Goal: Transaction & Acquisition: Subscribe to service/newsletter

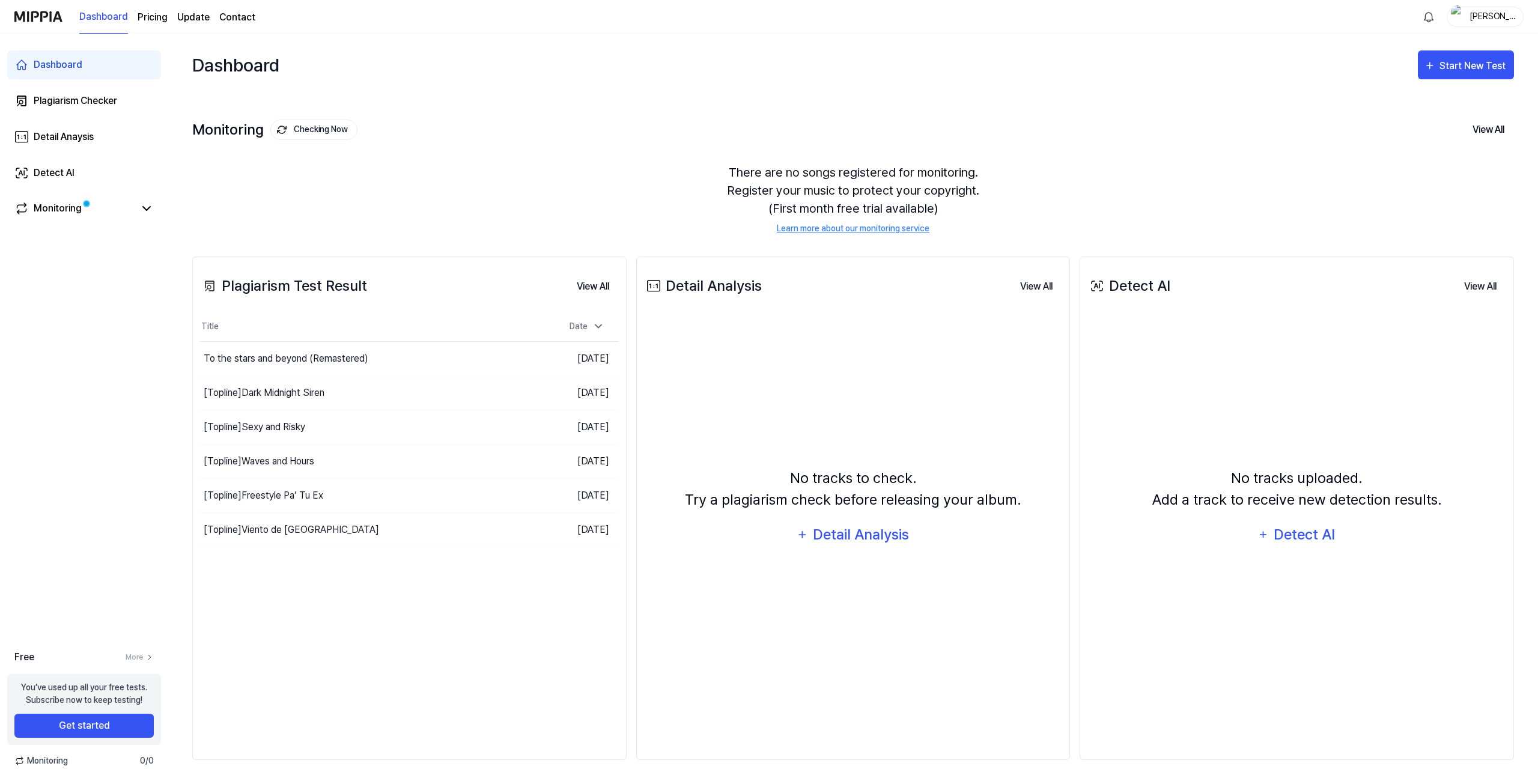
click at [155, 18] on page\) "Pricing" at bounding box center [152, 17] width 30 height 14
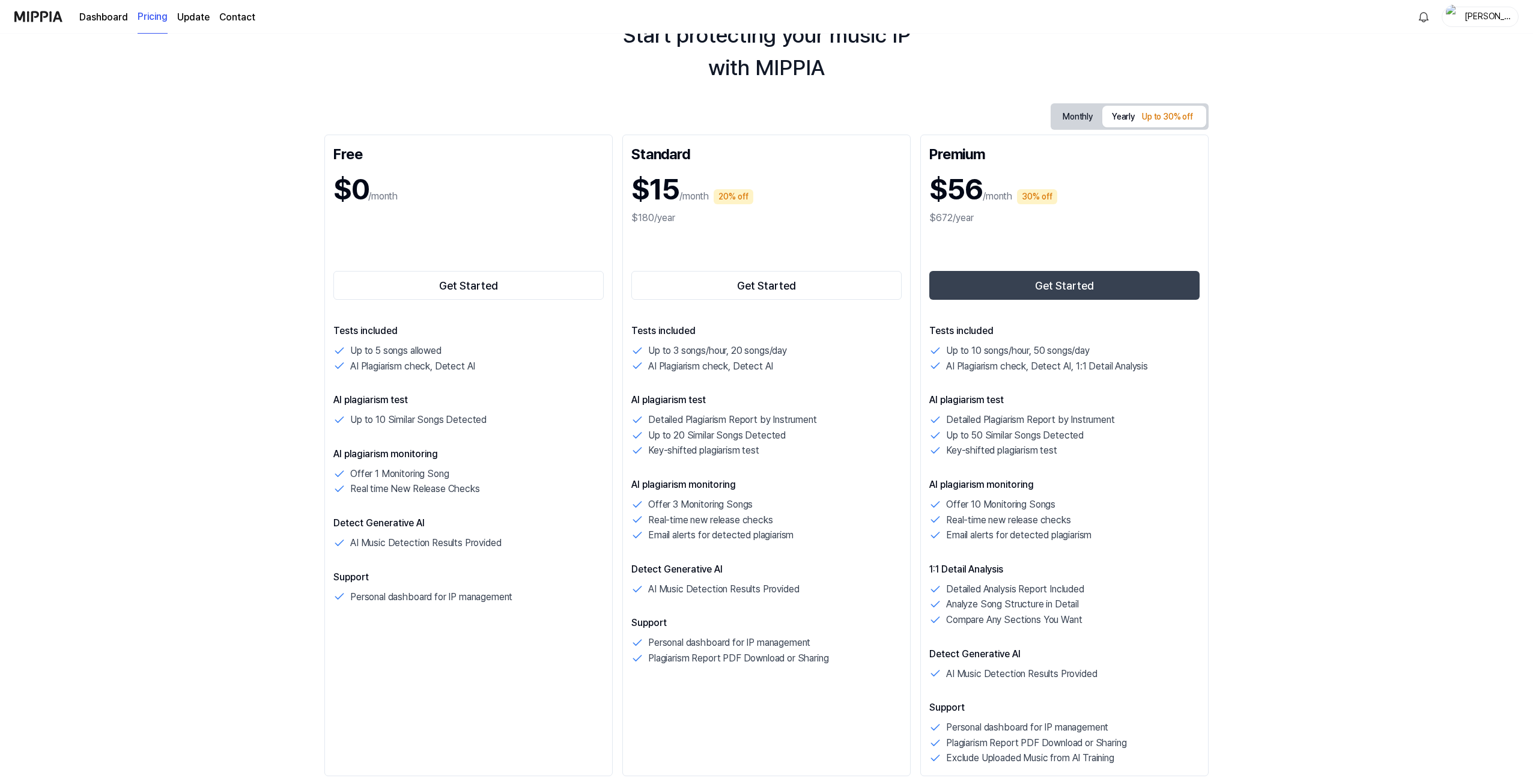
scroll to position [101, 0]
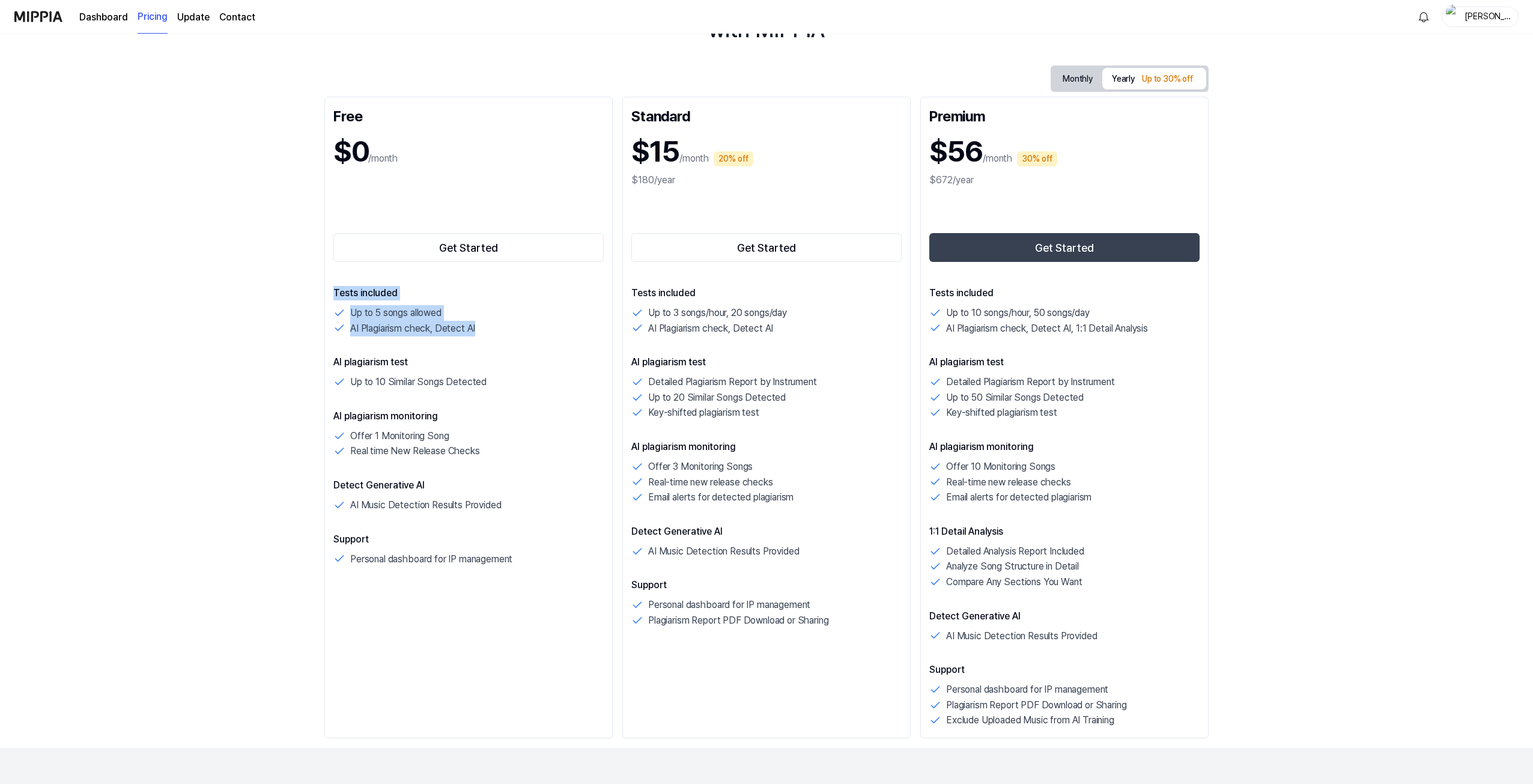
drag, startPoint x: 527, startPoint y: 332, endPoint x: 318, endPoint y: 286, distance: 214.0
click at [318, 286] on div "Start protecting your music IP with MIPPIA Monthly Yearly Up to 30% off Free $0…" at bounding box center [766, 308] width 1533 height 750
click at [349, 324] on div "AI Plagiarism check, Detect AI" at bounding box center [469, 328] width 270 height 15
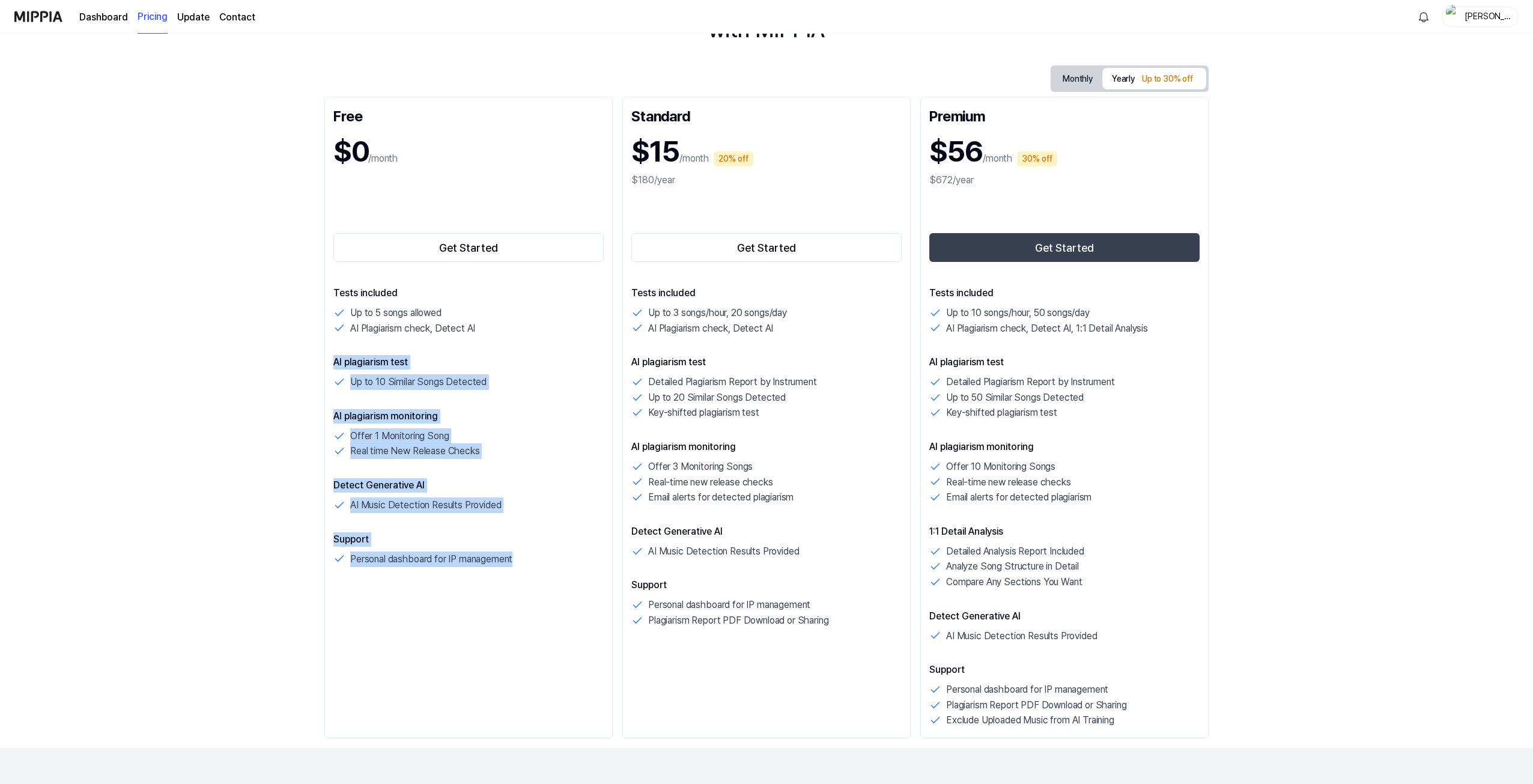
drag, startPoint x: 325, startPoint y: 361, endPoint x: 539, endPoint y: 560, distance: 292.2
click at [539, 560] on div "Free $0 /month Get Started Tests included Up to 5 songs allowed AI Plagiarism c…" at bounding box center [469, 418] width 288 height 642
click at [539, 560] on div "Personal dashboard for IP management" at bounding box center [469, 559] width 270 height 15
drag, startPoint x: 530, startPoint y: 562, endPoint x: 313, endPoint y: 299, distance: 341.0
click at [313, 299] on div "Start protecting your music IP with MIPPIA Monthly Yearly Up to 30% off Free $0…" at bounding box center [766, 308] width 1533 height 750
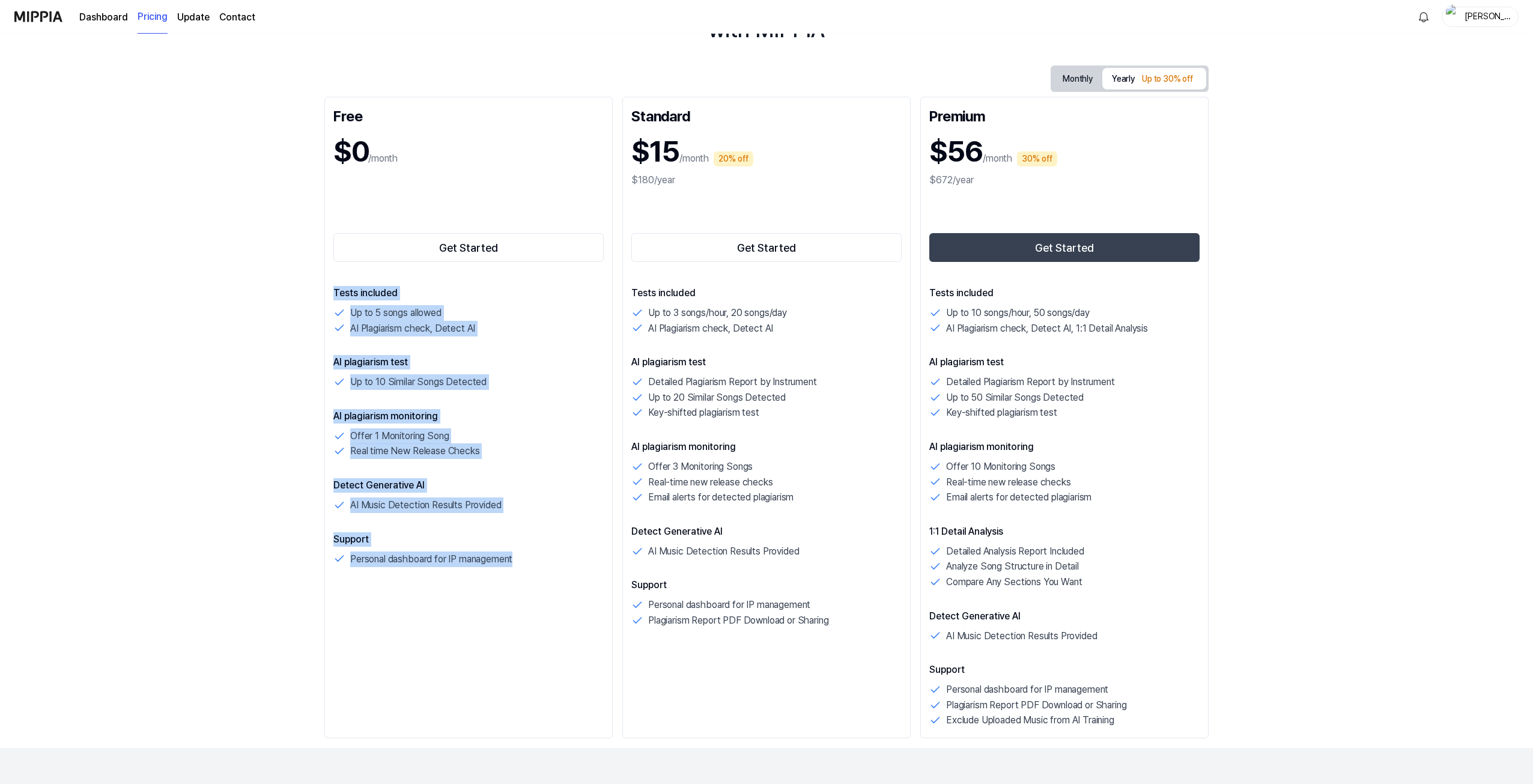
click at [433, 472] on div "Tests included Up to 5 songs allowed AI Plagiarism check, Detect AI AI plagiari…" at bounding box center [469, 426] width 270 height 280
drag, startPoint x: 528, startPoint y: 517, endPoint x: 299, endPoint y: 290, distance: 322.4
click at [299, 290] on div "Start protecting your music IP with MIPPIA Monthly Yearly Up to 30% off Free $0…" at bounding box center [766, 308] width 1533 height 750
drag, startPoint x: 543, startPoint y: 555, endPoint x: 325, endPoint y: 296, distance: 338.5
click at [325, 296] on div "Free $0 /month Get Started Tests included Up to 5 songs allowed AI Plagiarism c…" at bounding box center [469, 418] width 288 height 642
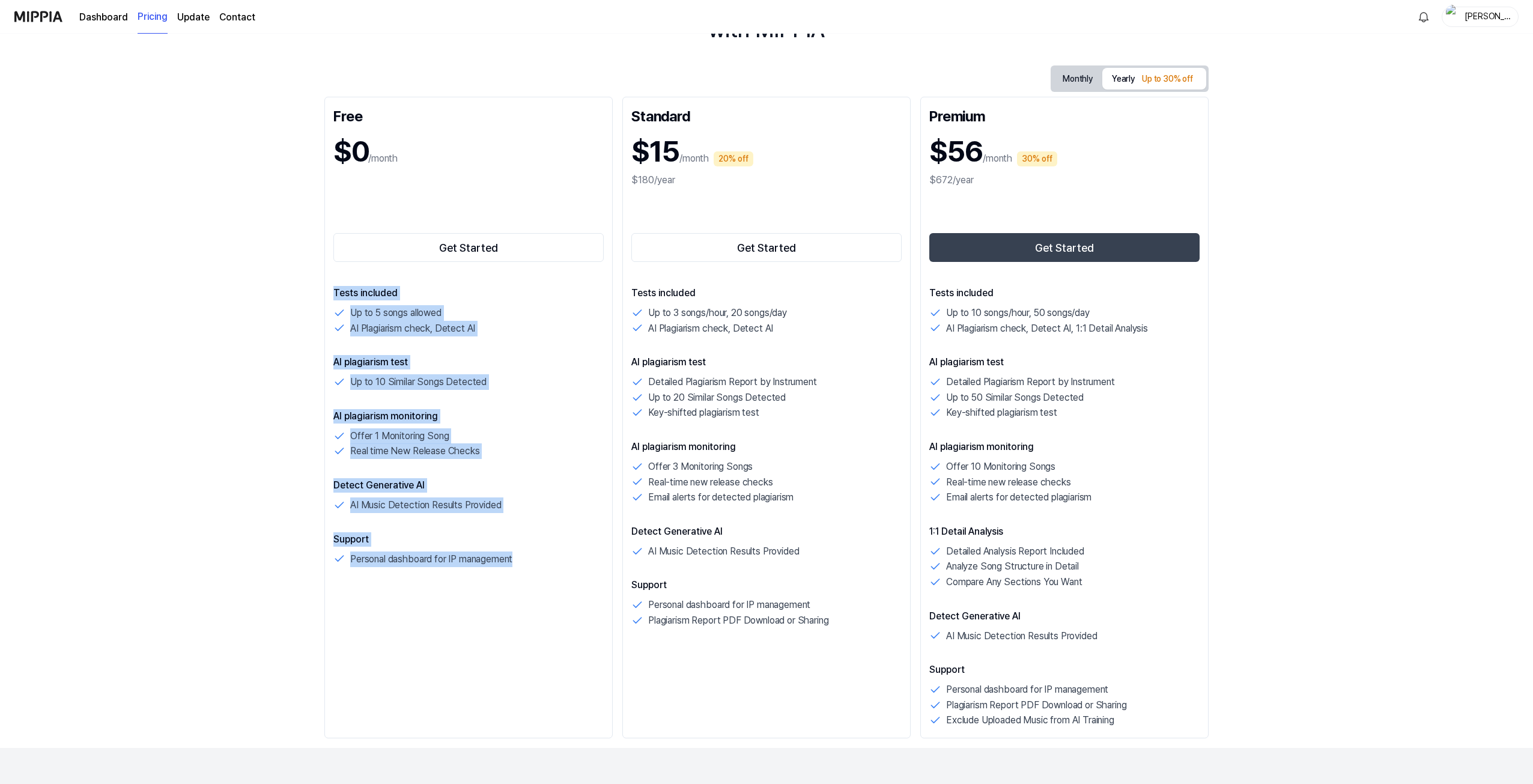
click at [603, 464] on div "Tests included Up to 5 songs allowed AI Plagiarism check, Detect AI AI plagiari…" at bounding box center [469, 426] width 270 height 280
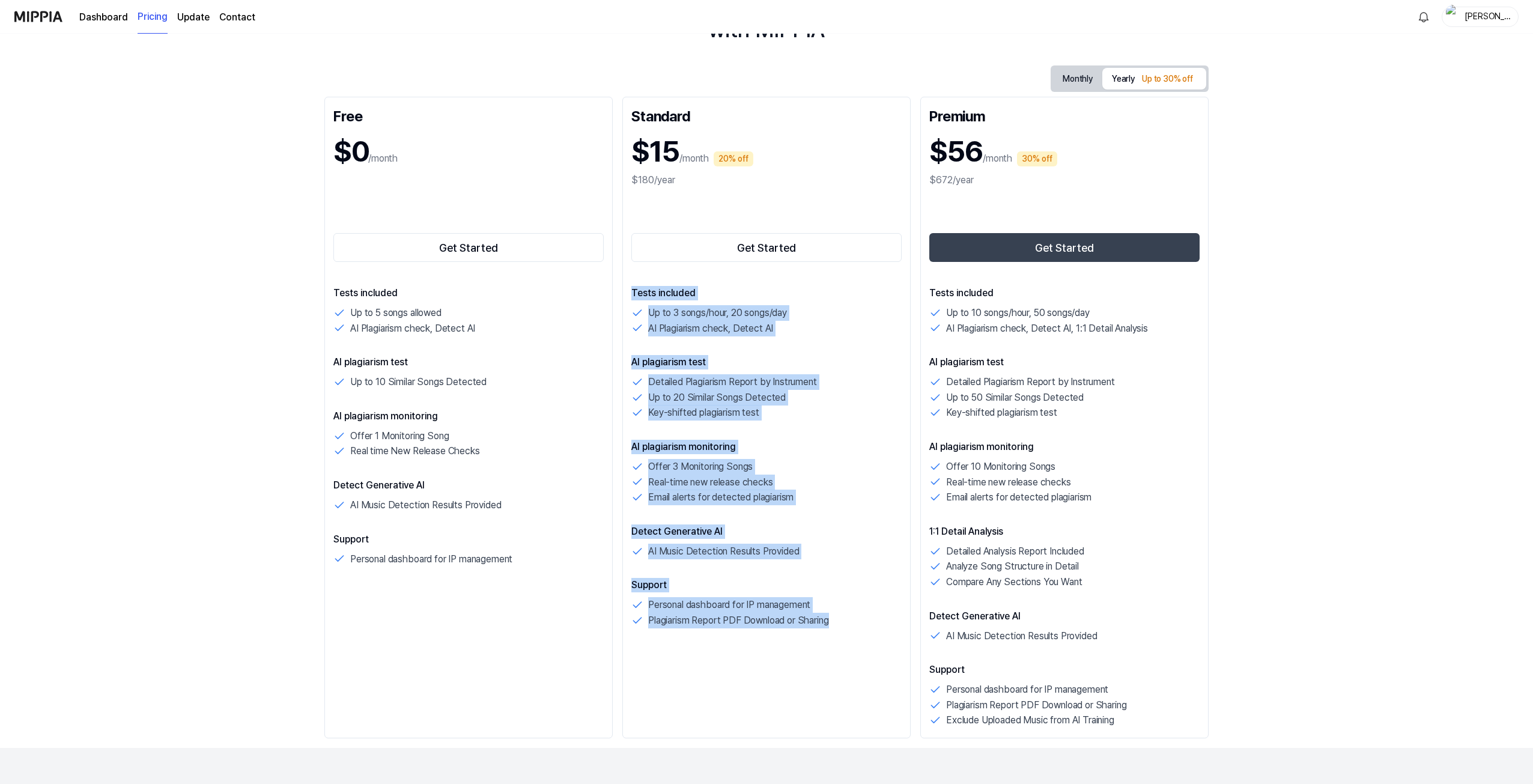
drag, startPoint x: 632, startPoint y: 293, endPoint x: 856, endPoint y: 634, distance: 408.0
click at [856, 634] on div "Standard $15 /month 20% off $180/year Get Started Tests included Up to 3 songs/…" at bounding box center [766, 418] width 288 height 642
drag, startPoint x: 843, startPoint y: 617, endPoint x: 637, endPoint y: 293, distance: 383.9
click at [637, 293] on div "Tests included Up to 3 songs/hour, 20 songs/day AI Plagiarism check, Detect AI …" at bounding box center [766, 456] width 270 height 342
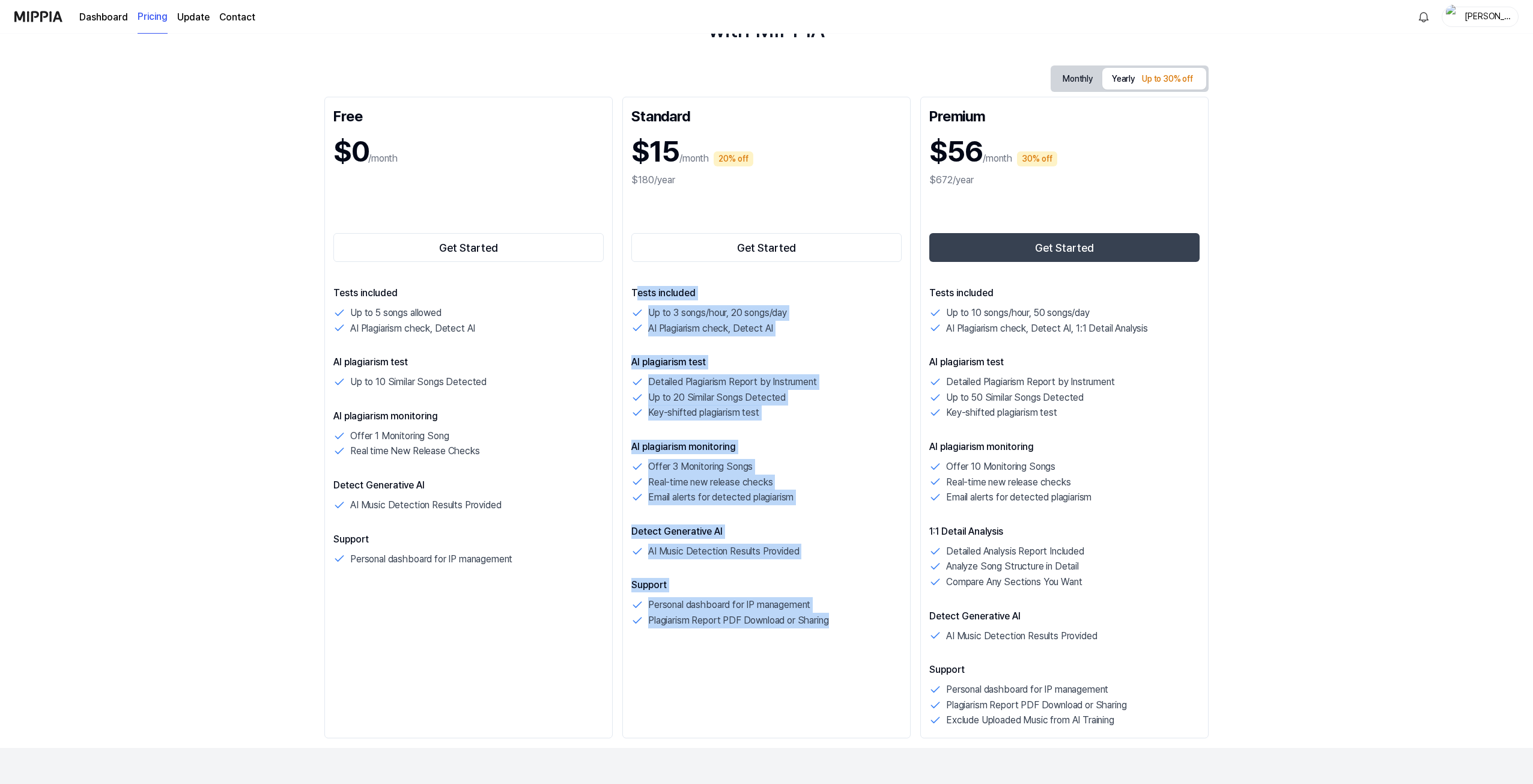
click at [817, 446] on p "AI plagiarism monitoring" at bounding box center [766, 446] width 270 height 14
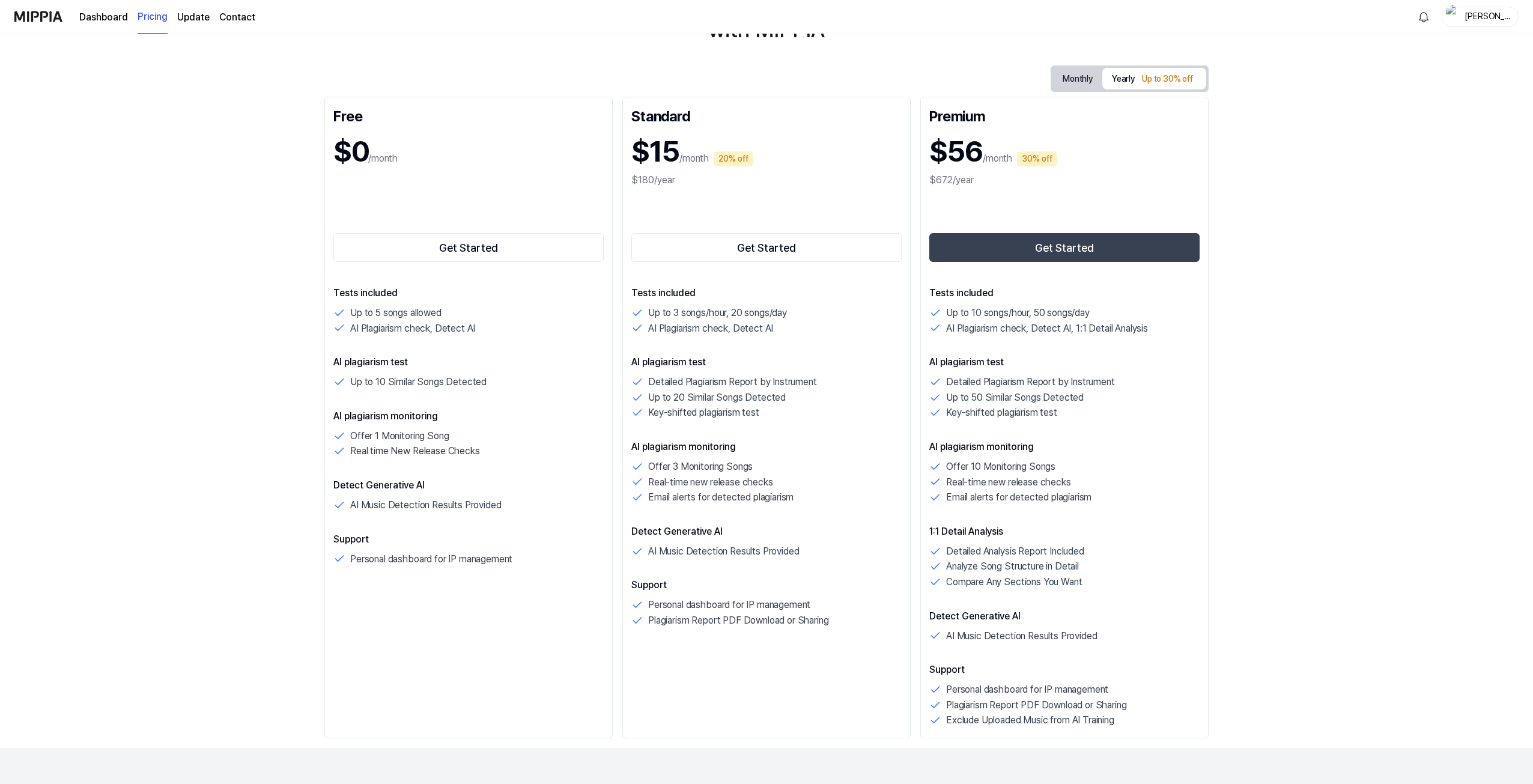
scroll to position [0, 0]
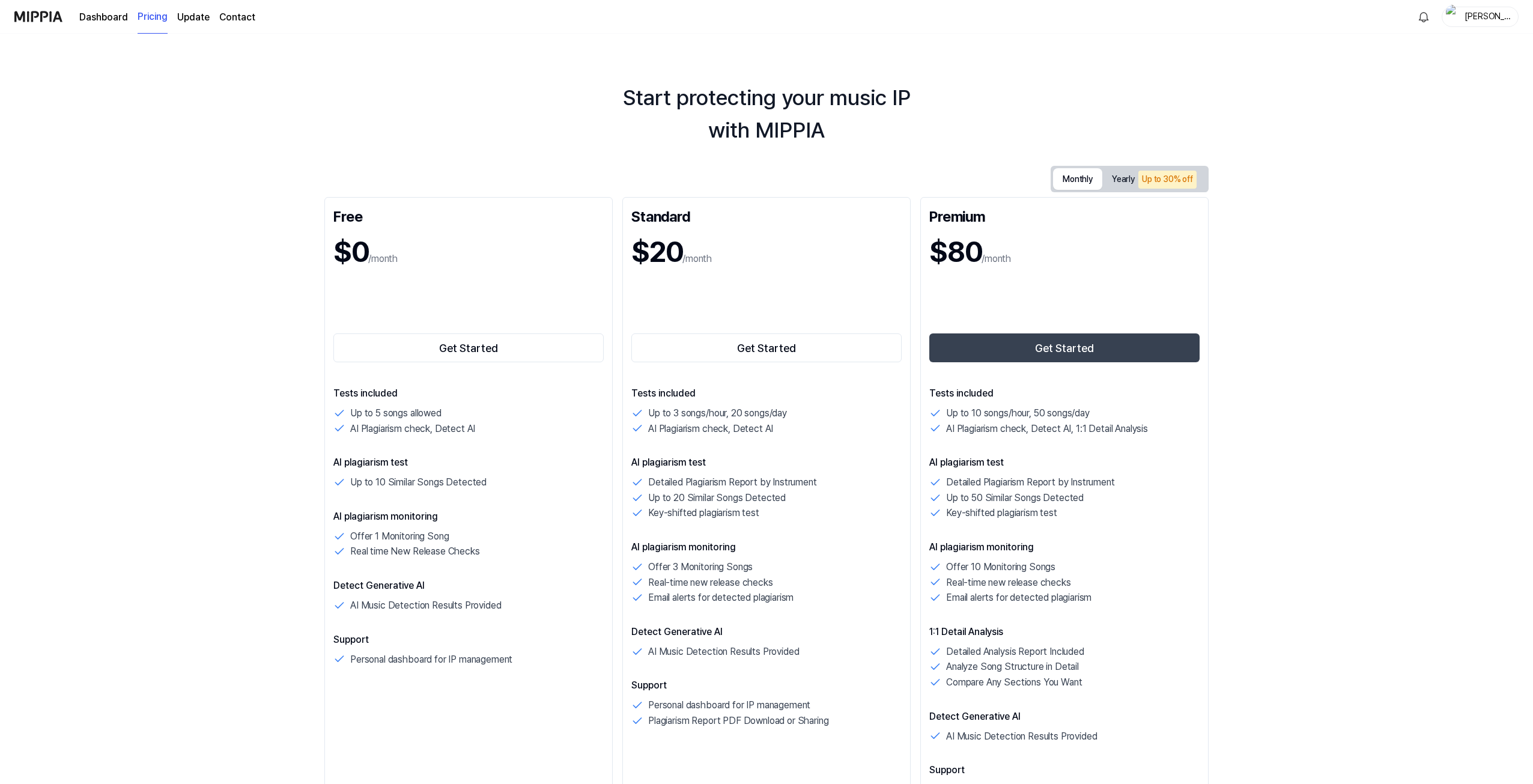
click at [1085, 181] on button "Monthly" at bounding box center [1077, 179] width 50 height 21
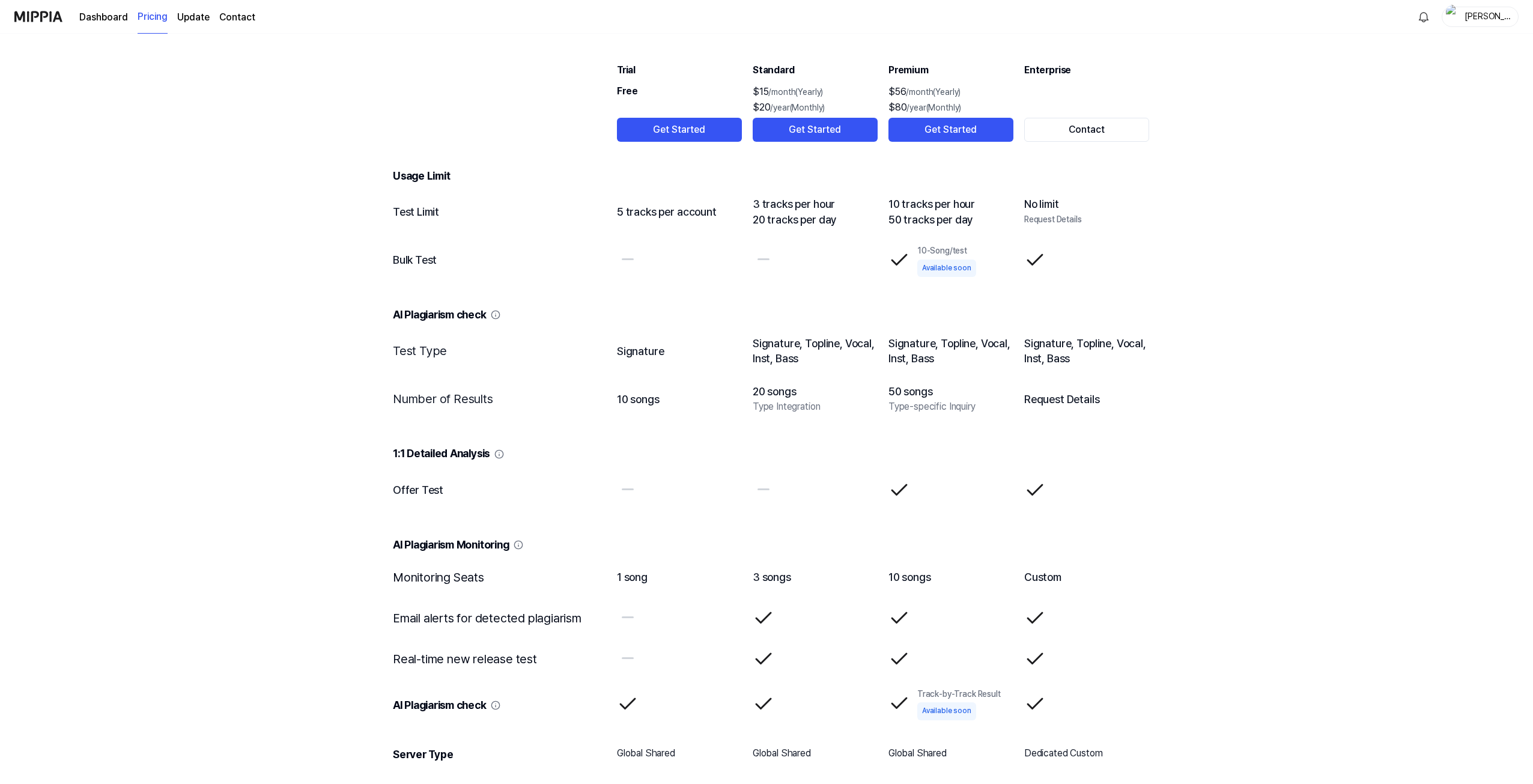
scroll to position [1301, 0]
drag, startPoint x: 969, startPoint y: 267, endPoint x: 901, endPoint y: 248, distance: 70.6
click at [901, 248] on td "10-Song/test Available soon" at bounding box center [951, 258] width 126 height 48
click at [878, 286] on td "AI Plagiarism check" at bounding box center [766, 304] width 766 height 43
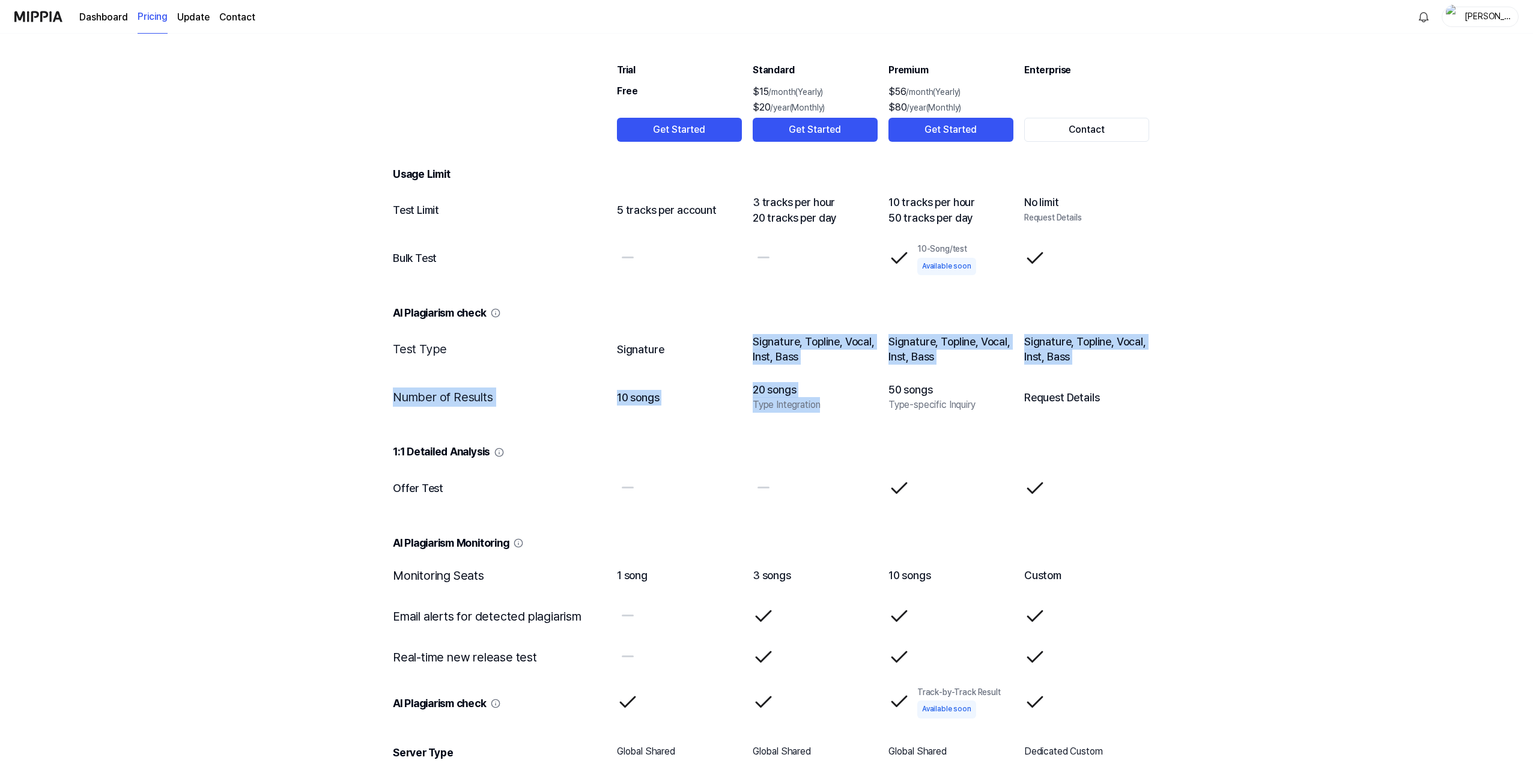
drag, startPoint x: 742, startPoint y: 354, endPoint x: 834, endPoint y: 407, distance: 106.2
click at [834, 407] on tbody "Usage Limit Test Limit 5 tracks per account 3 tracks per hour 20 tracks per day…" at bounding box center [766, 623] width 766 height 961
click at [834, 407] on div "Type Integration" at bounding box center [815, 405] width 125 height 15
drag, startPoint x: 823, startPoint y: 407, endPoint x: 743, endPoint y: 341, distance: 103.7
click at [743, 341] on table "Trial Free Get Started Standard $15 /month(Yearly) $20 /year(Monthly) Get Start…" at bounding box center [766, 558] width 786 height 1093
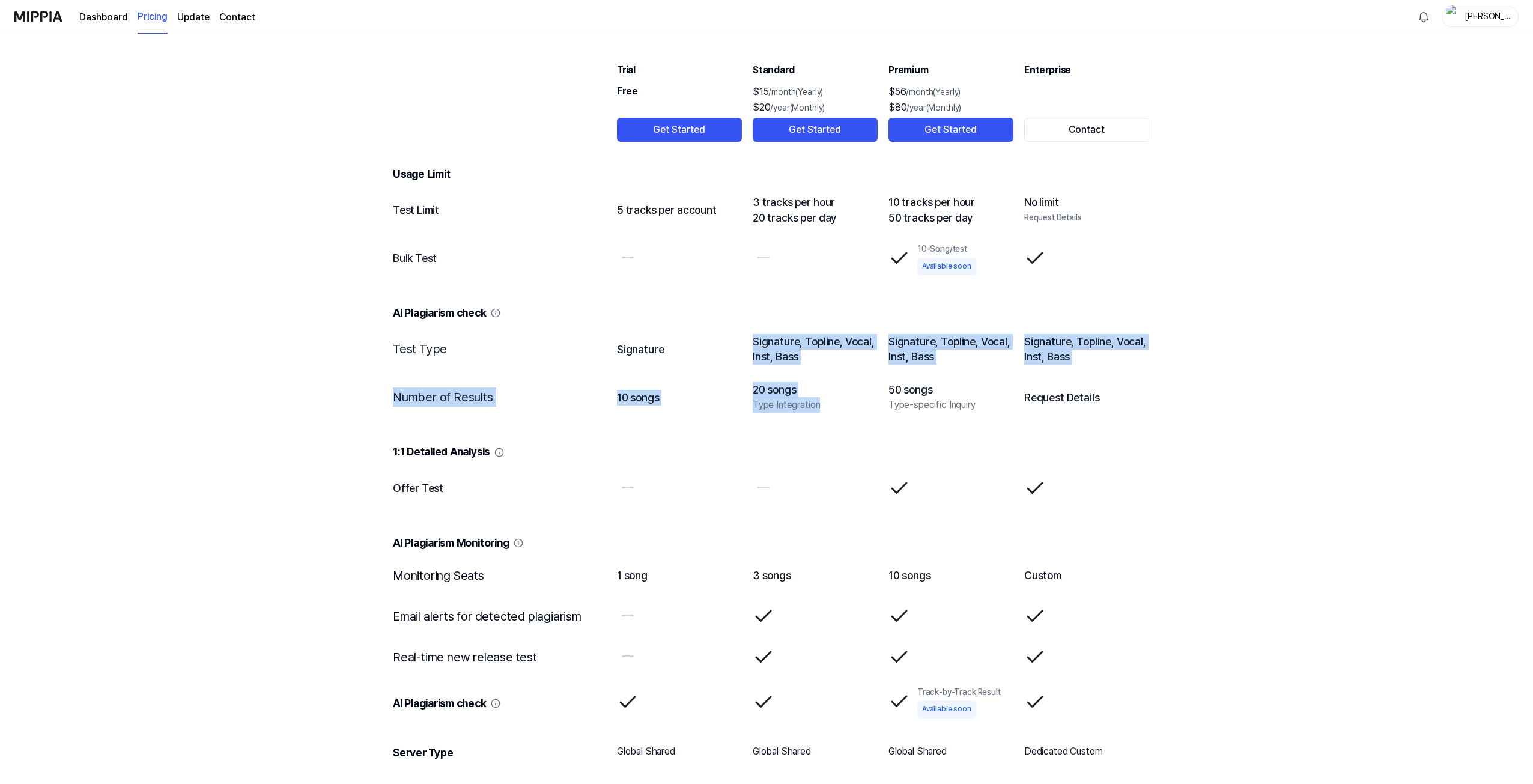
click at [743, 341] on table "Trial Free Get Started Standard $15 /month(Yearly) $20 /year(Monthly) Get Start…" at bounding box center [766, 558] width 786 height 1093
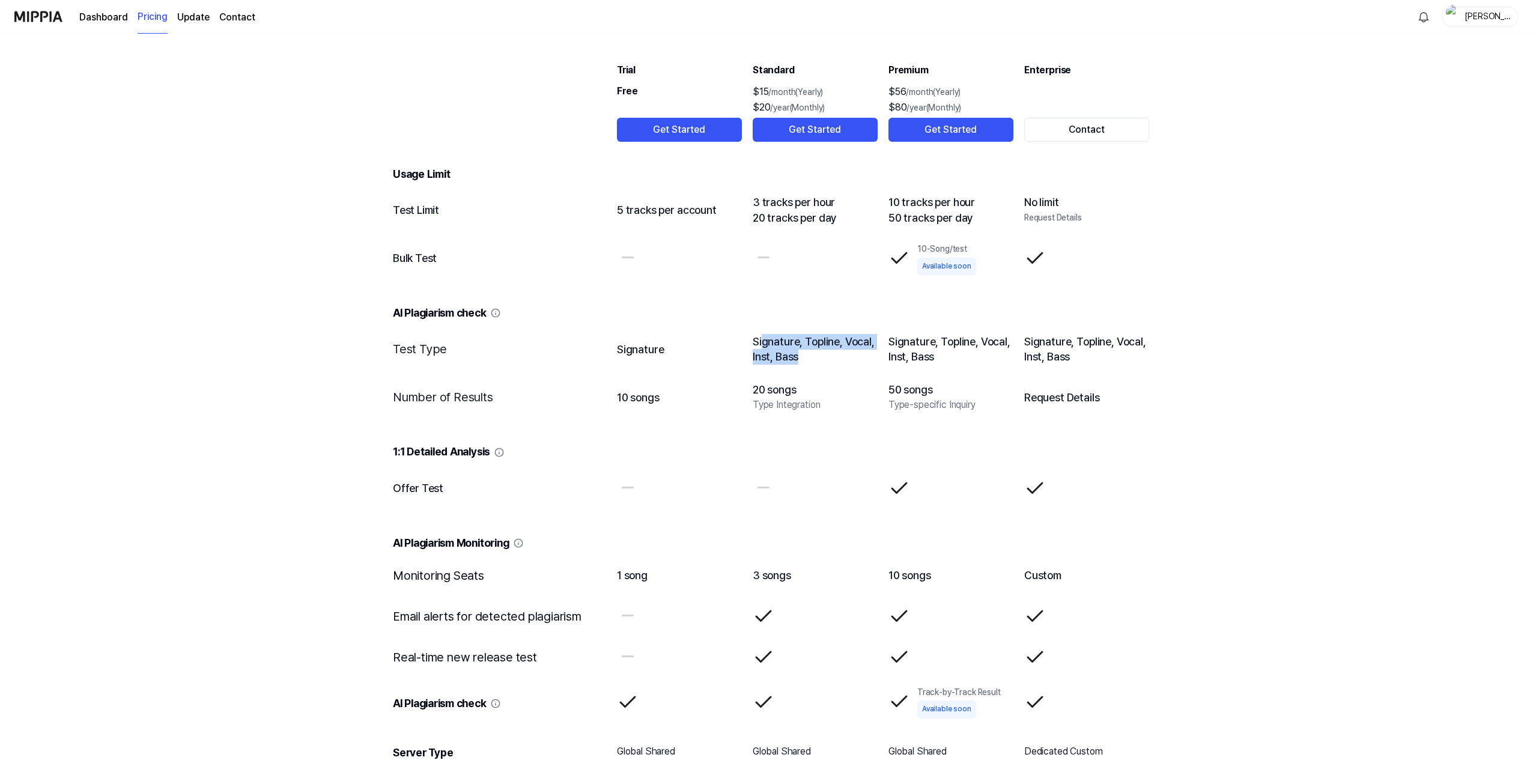
drag, startPoint x: 759, startPoint y: 341, endPoint x: 825, endPoint y: 350, distance: 66.6
click at [825, 350] on td "Signature, Topline, Vocal, Inst, Bass" at bounding box center [815, 348] width 126 height 48
click at [815, 400] on div "Type Integration" at bounding box center [815, 405] width 125 height 15
drag, startPoint x: 827, startPoint y: 406, endPoint x: 750, endPoint y: 389, distance: 78.9
click at [752, 389] on td "20 songs Type Integration" at bounding box center [815, 397] width 126 height 48
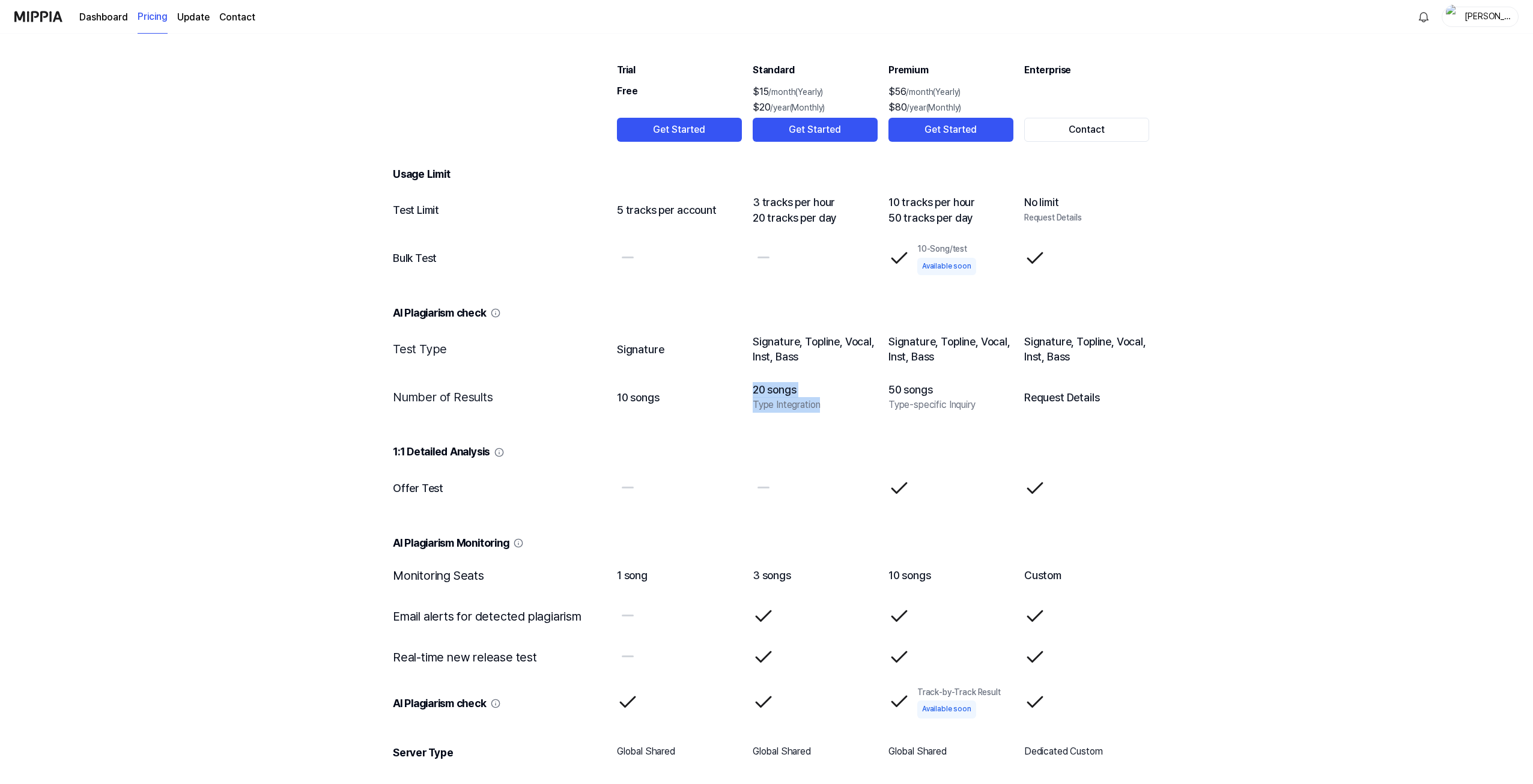
click at [744, 418] on table "Trial Free Get Started Standard $15 /month(Yearly) $20 /year(Monthly) Get Start…" at bounding box center [766, 558] width 786 height 1093
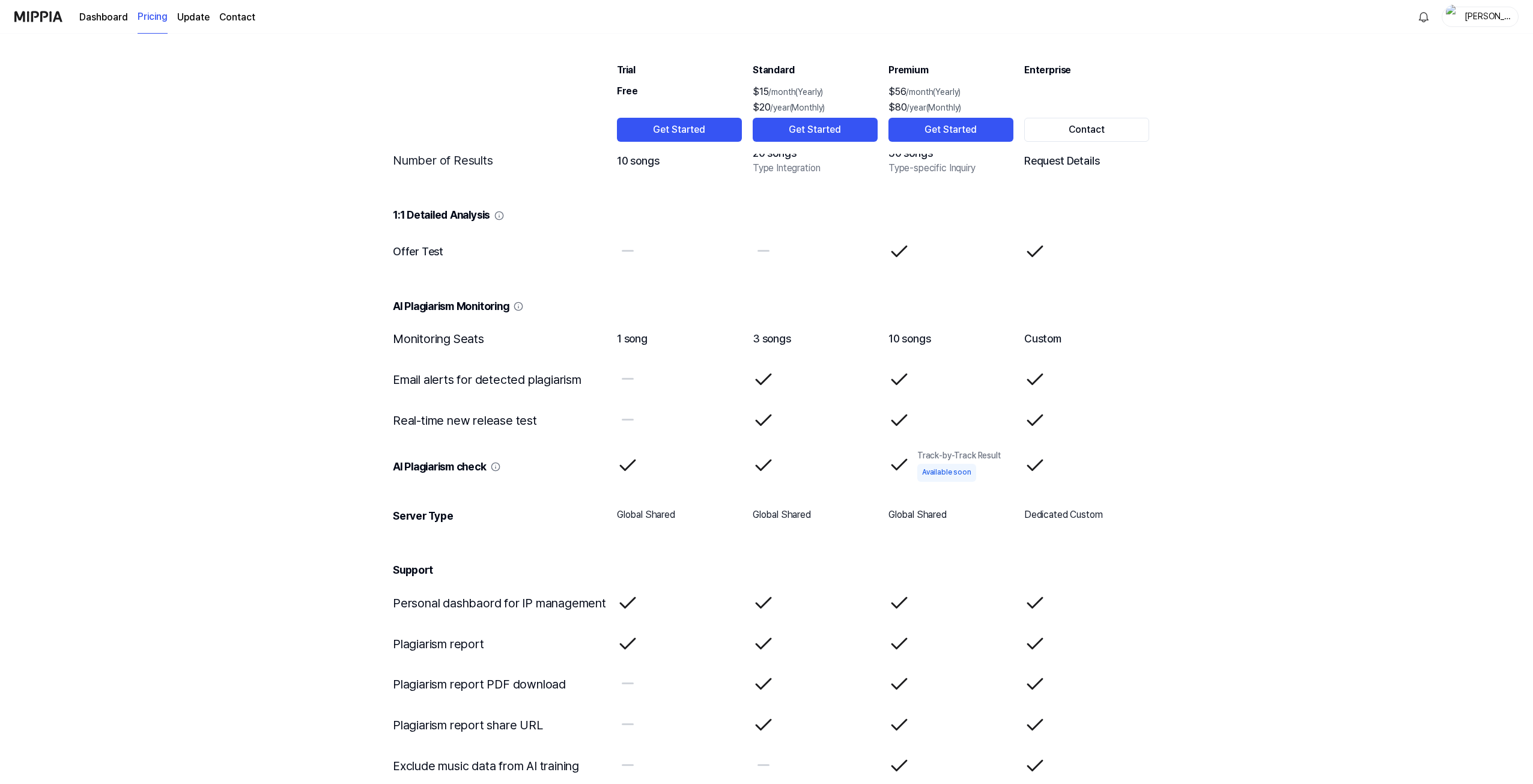
scroll to position [1602, 0]
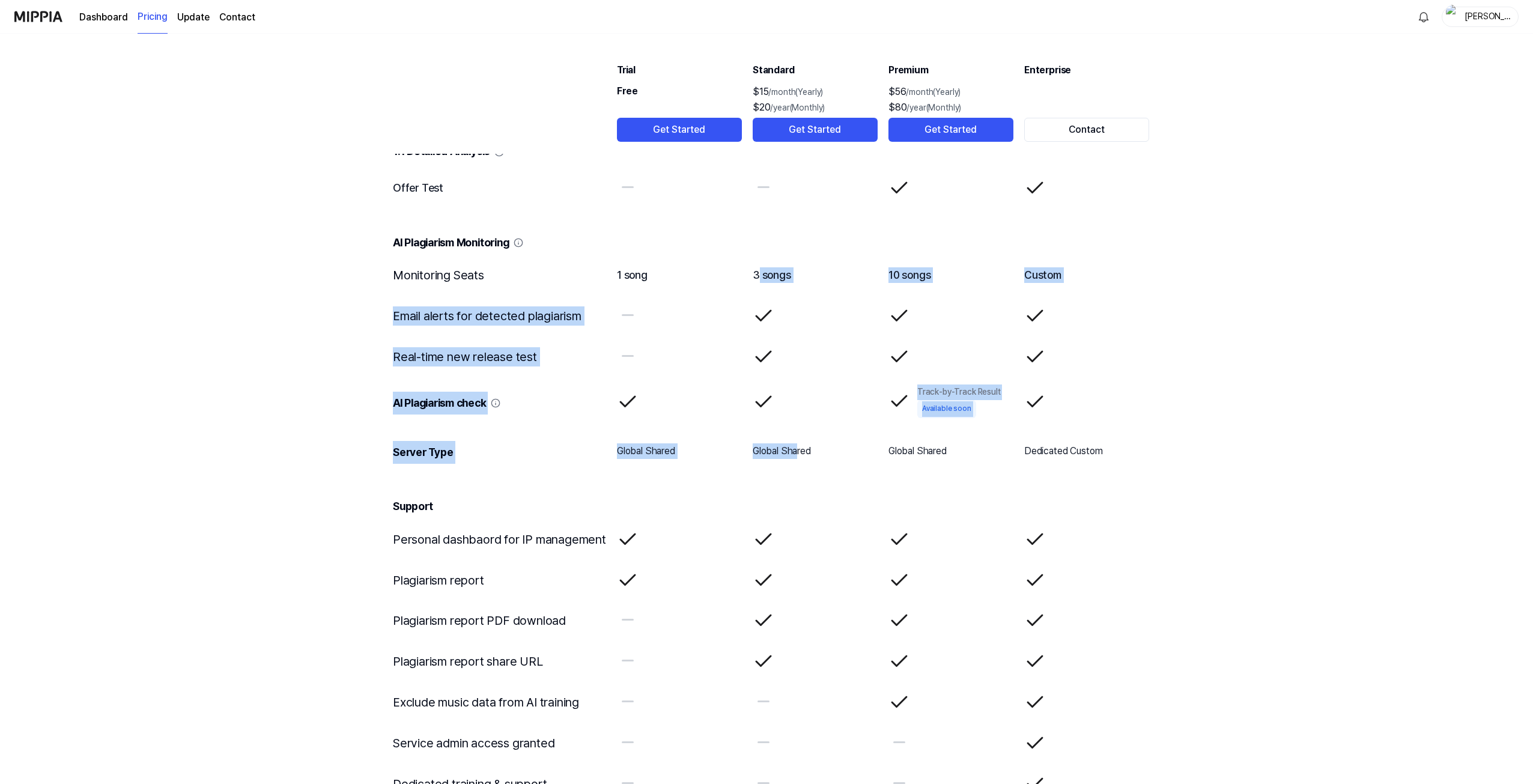
drag, startPoint x: 756, startPoint y: 278, endPoint x: 794, endPoint y: 467, distance: 192.8
click at [794, 467] on tbody "Usage Limit Test Limit 5 tracks per account 3 tracks per hour 20 tracks per day…" at bounding box center [766, 323] width 766 height 961
click at [794, 467] on td "Global Shared" at bounding box center [815, 451] width 126 height 50
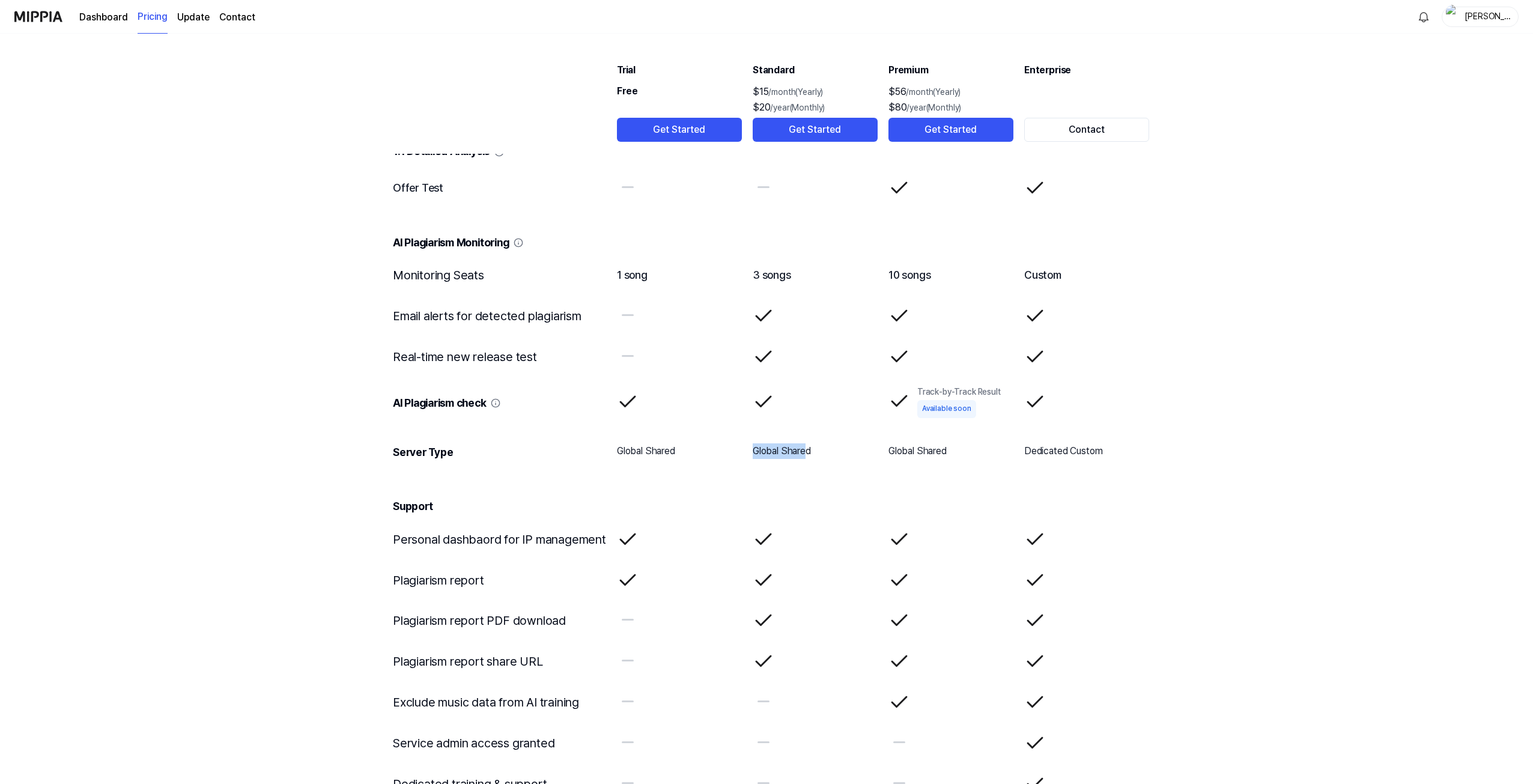
drag, startPoint x: 805, startPoint y: 446, endPoint x: 731, endPoint y: 439, distance: 74.3
click at [731, 439] on tr "Server Type Global Shared Global Shared Global Shared Dedicated Custom" at bounding box center [766, 451] width 766 height 50
click at [716, 501] on td "Support" at bounding box center [766, 497] width 766 height 43
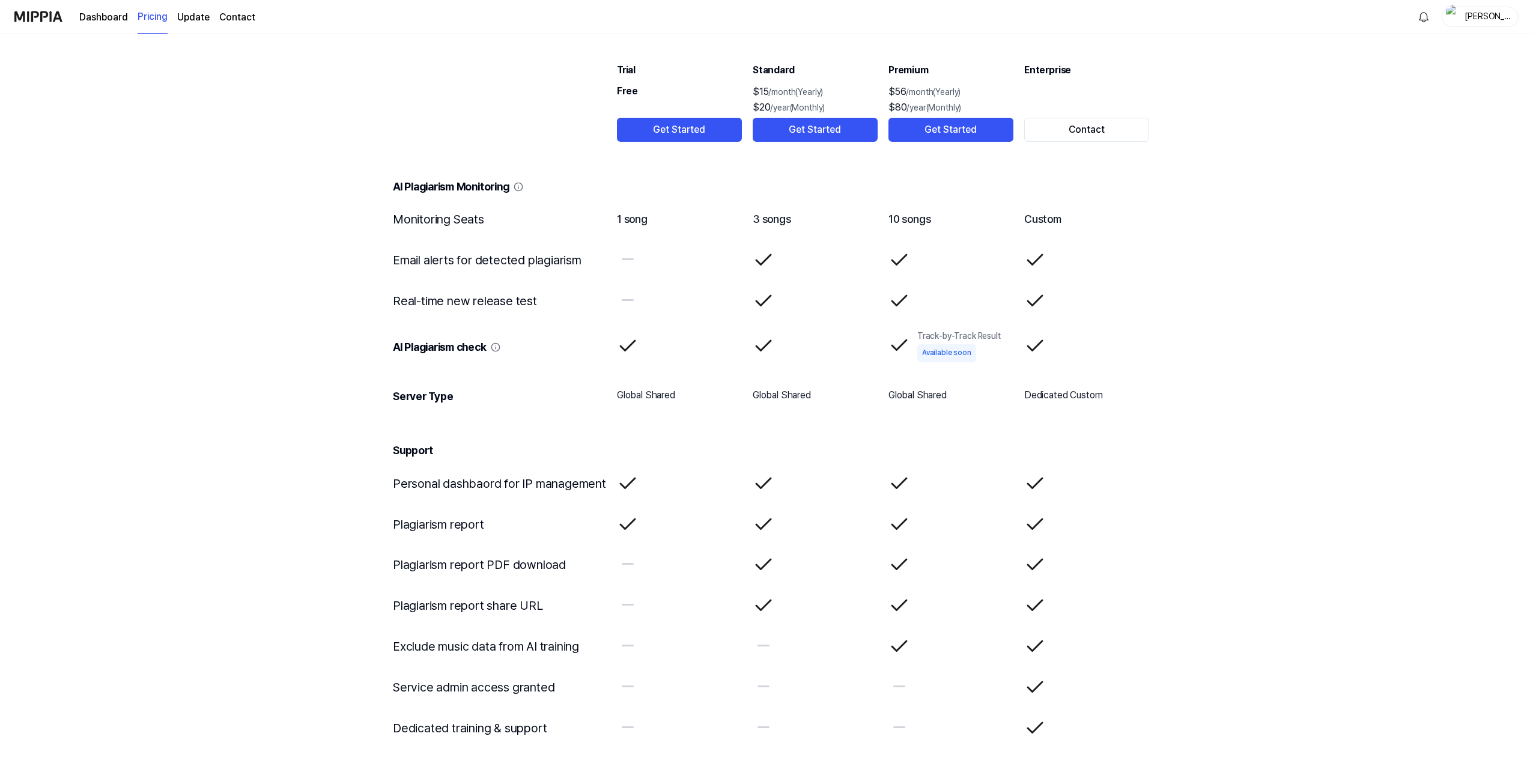
scroll to position [1694, 0]
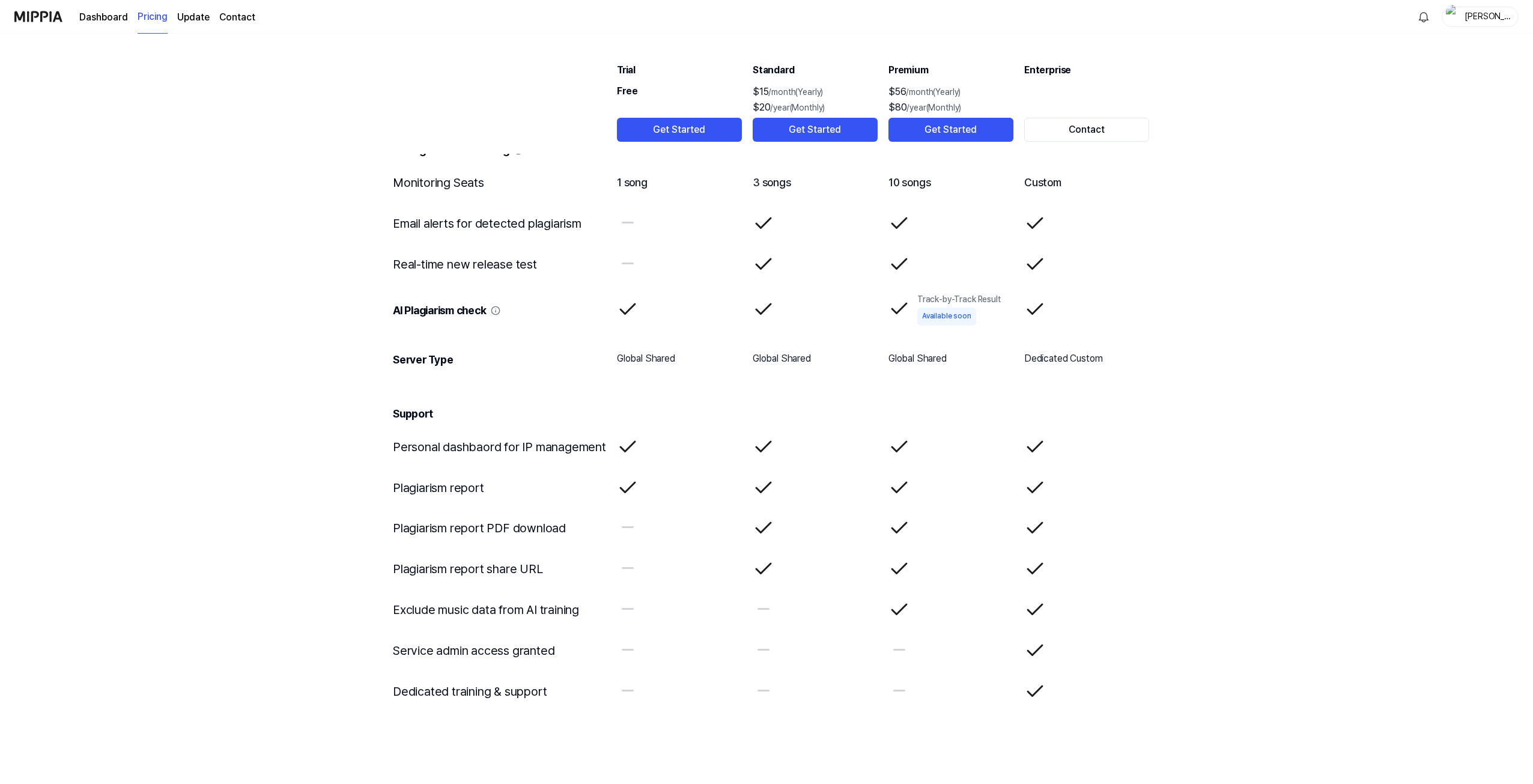
click at [98, 22] on link "Dashboard" at bounding box center [104, 17] width 49 height 14
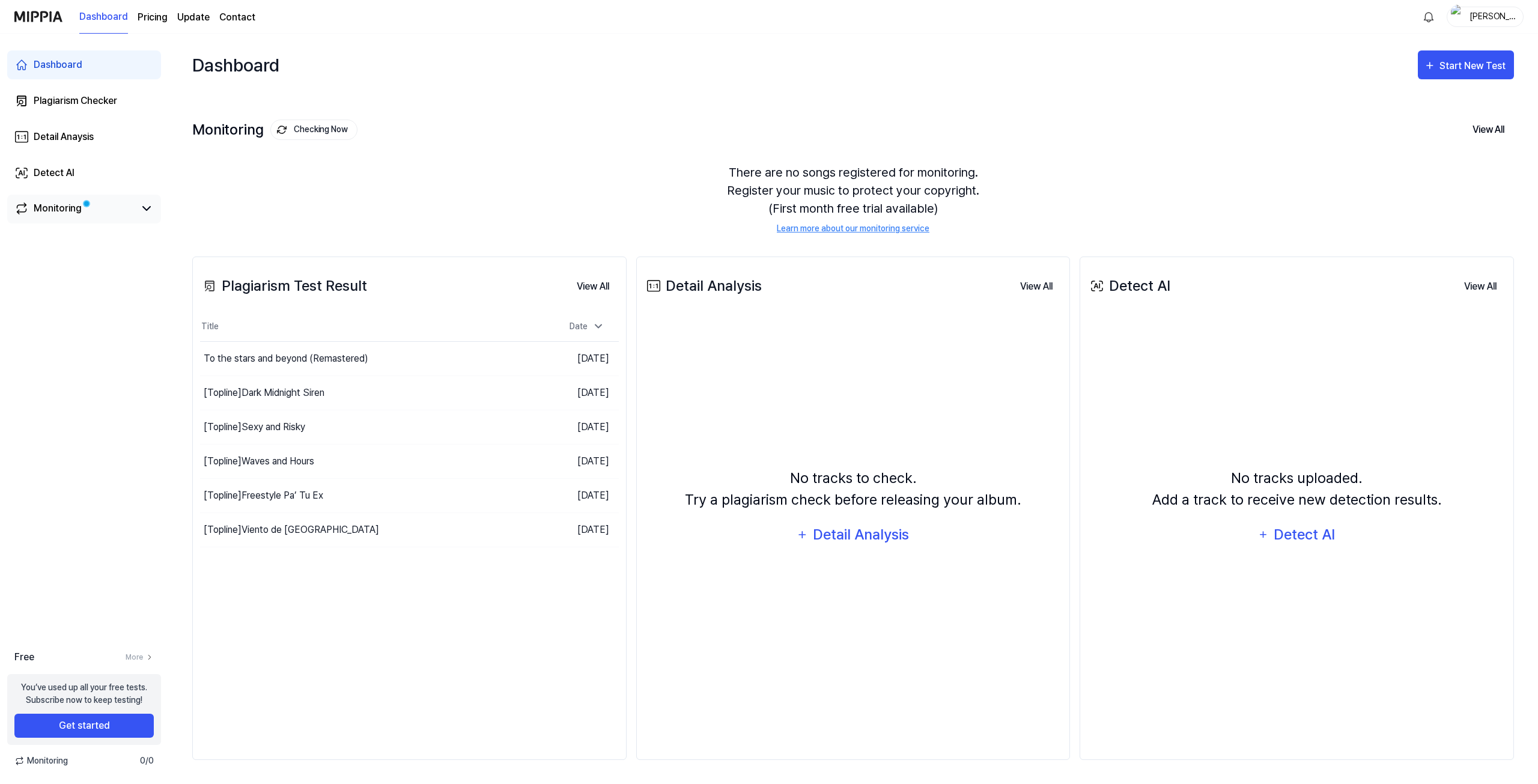
click at [152, 197] on div "Monitoring" at bounding box center [84, 209] width 154 height 29
click at [130, 217] on div "Monitoring" at bounding box center [84, 209] width 154 height 29
click at [138, 209] on div "Monitoring" at bounding box center [84, 208] width 139 height 14
click at [69, 203] on div "Monitoring" at bounding box center [57, 208] width 48 height 14
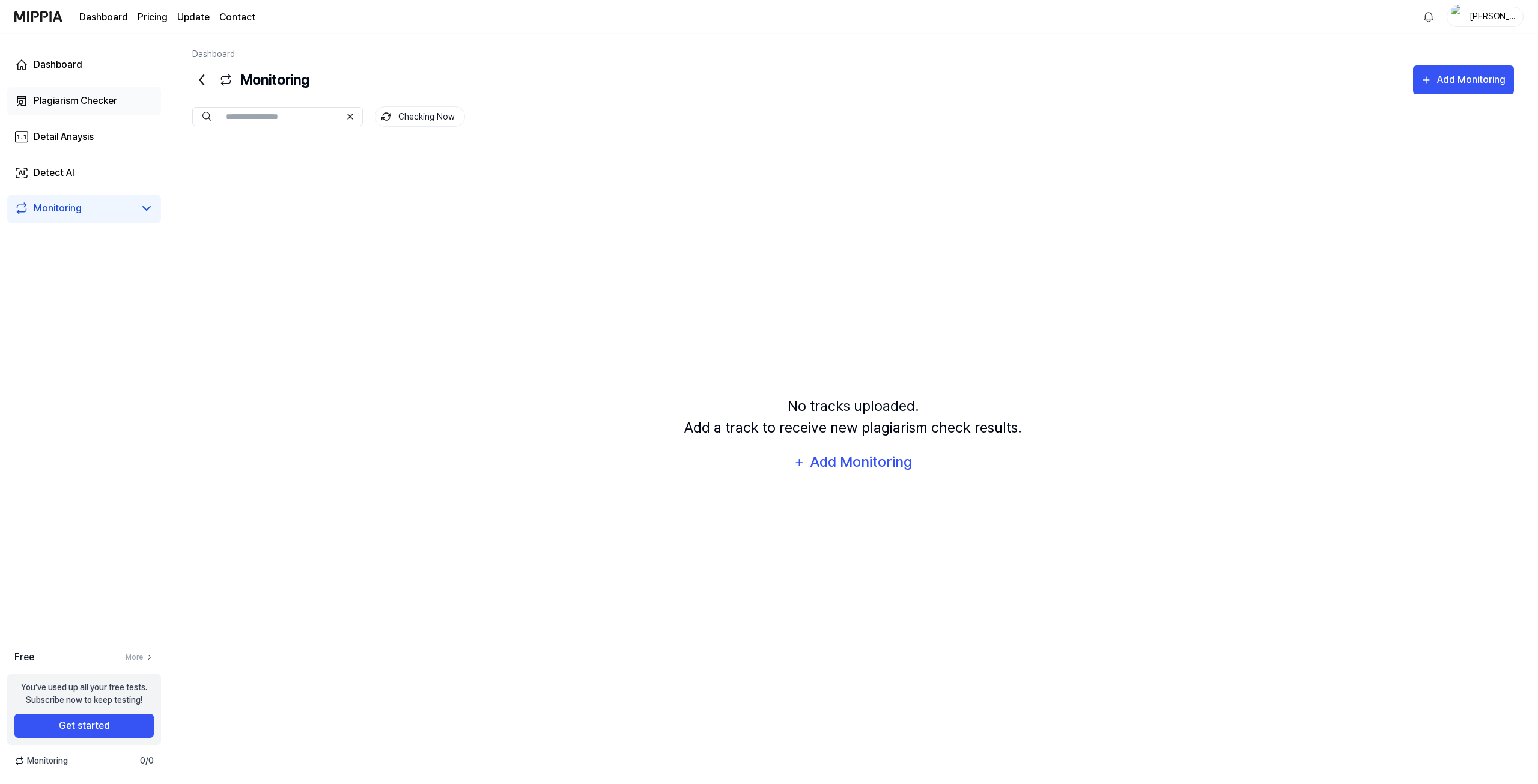
click at [75, 91] on link "Plagiarism Checker" at bounding box center [84, 101] width 154 height 29
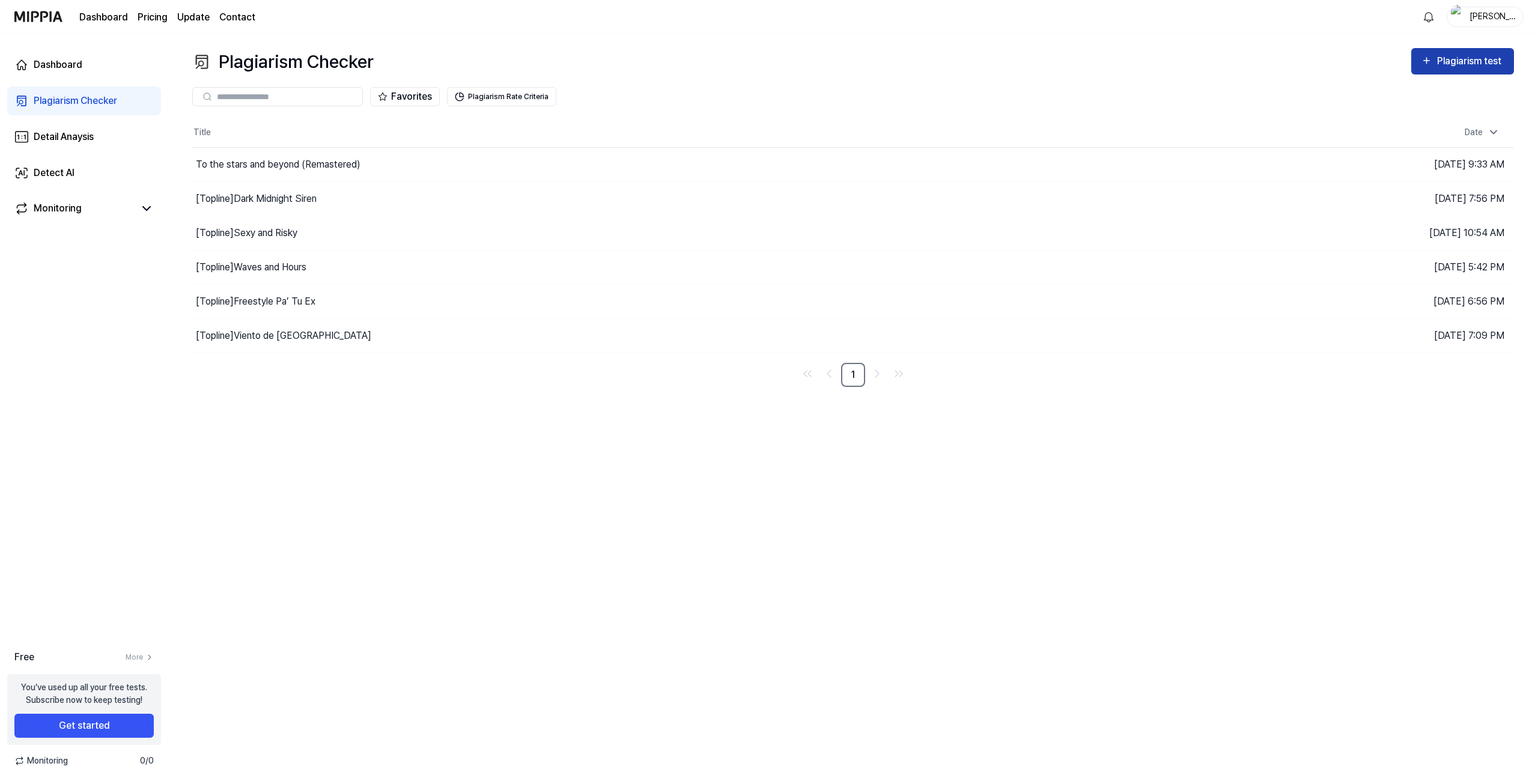
click at [1452, 59] on div "Plagiarism test" at bounding box center [1471, 61] width 67 height 15
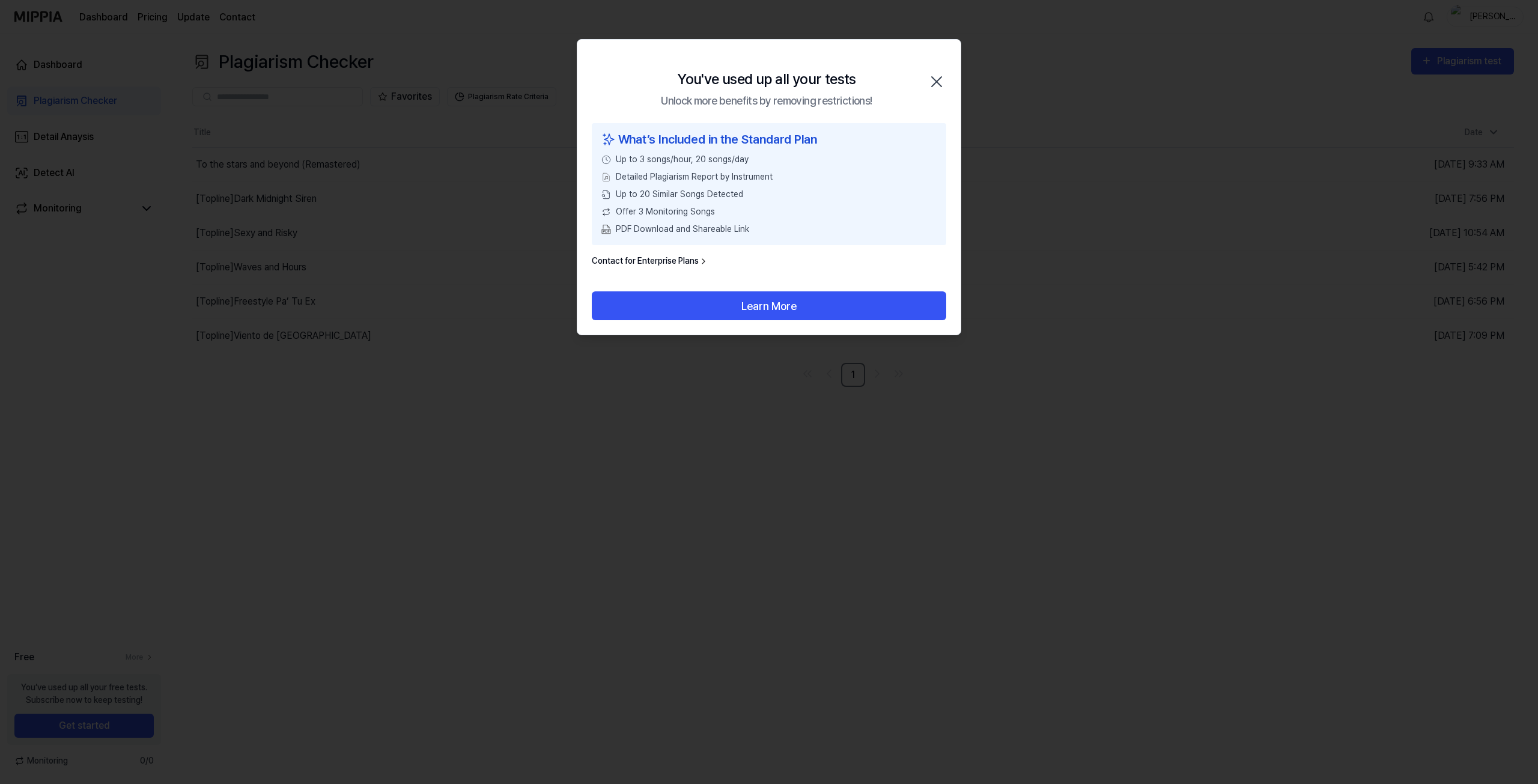
click at [938, 87] on icon "button" at bounding box center [936, 82] width 19 height 19
